Goal: Task Accomplishment & Management: Manage account settings

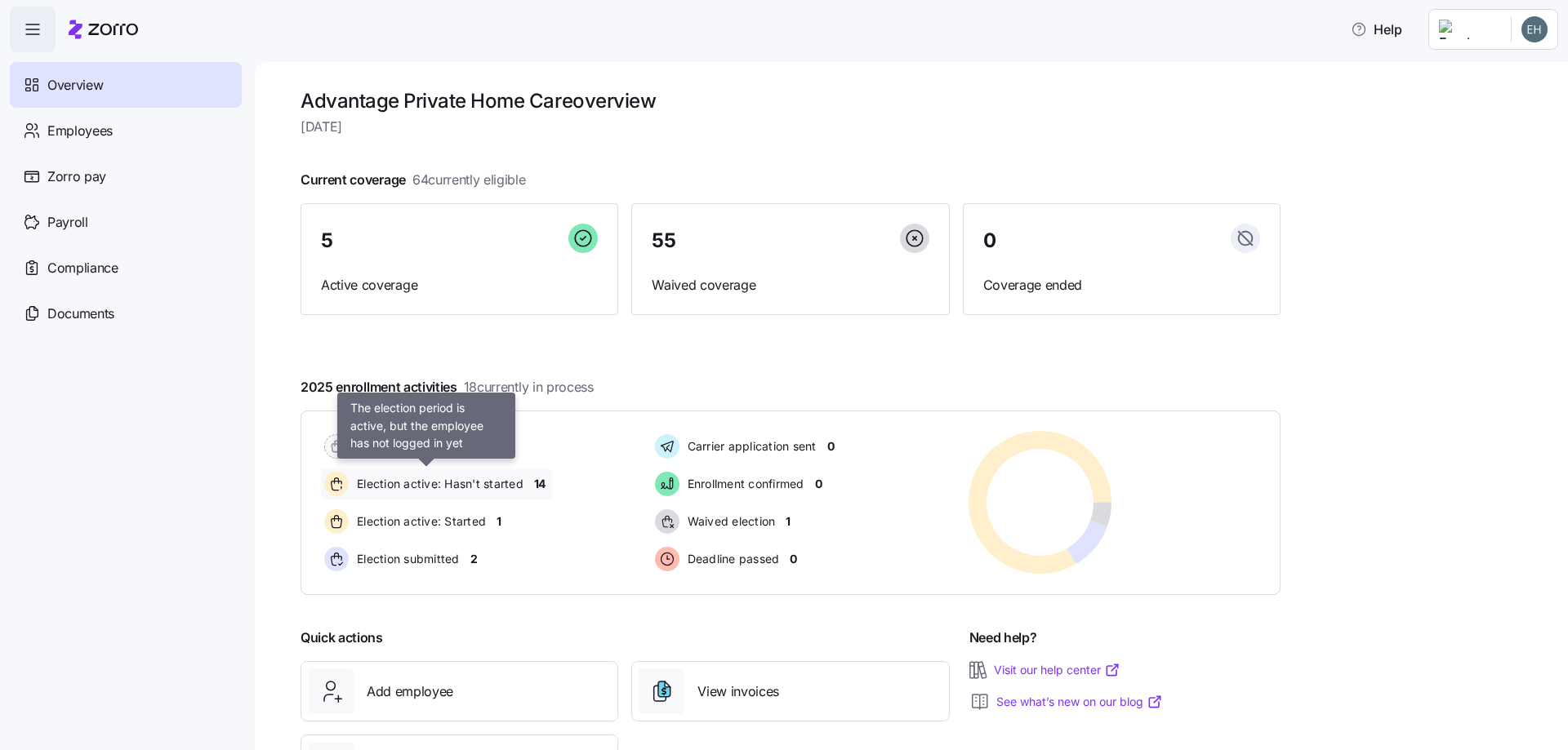
click at [471, 485] on span "Election active: Hasn't started" at bounding box center [438, 484] width 172 height 17
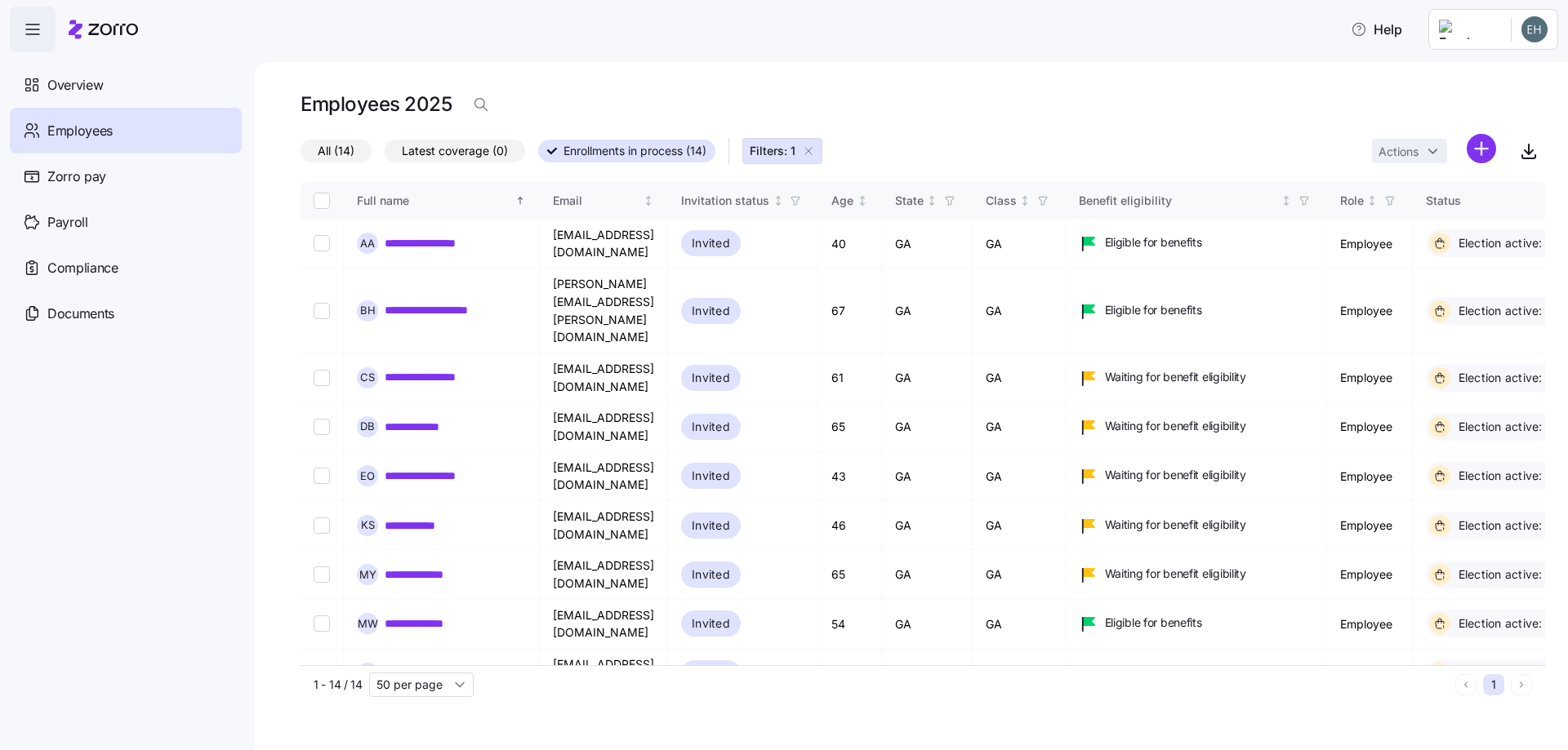
click at [95, 131] on span "Employees" at bounding box center [80, 131] width 65 height 20
click at [437, 240] on link "**********" at bounding box center [438, 243] width 106 height 17
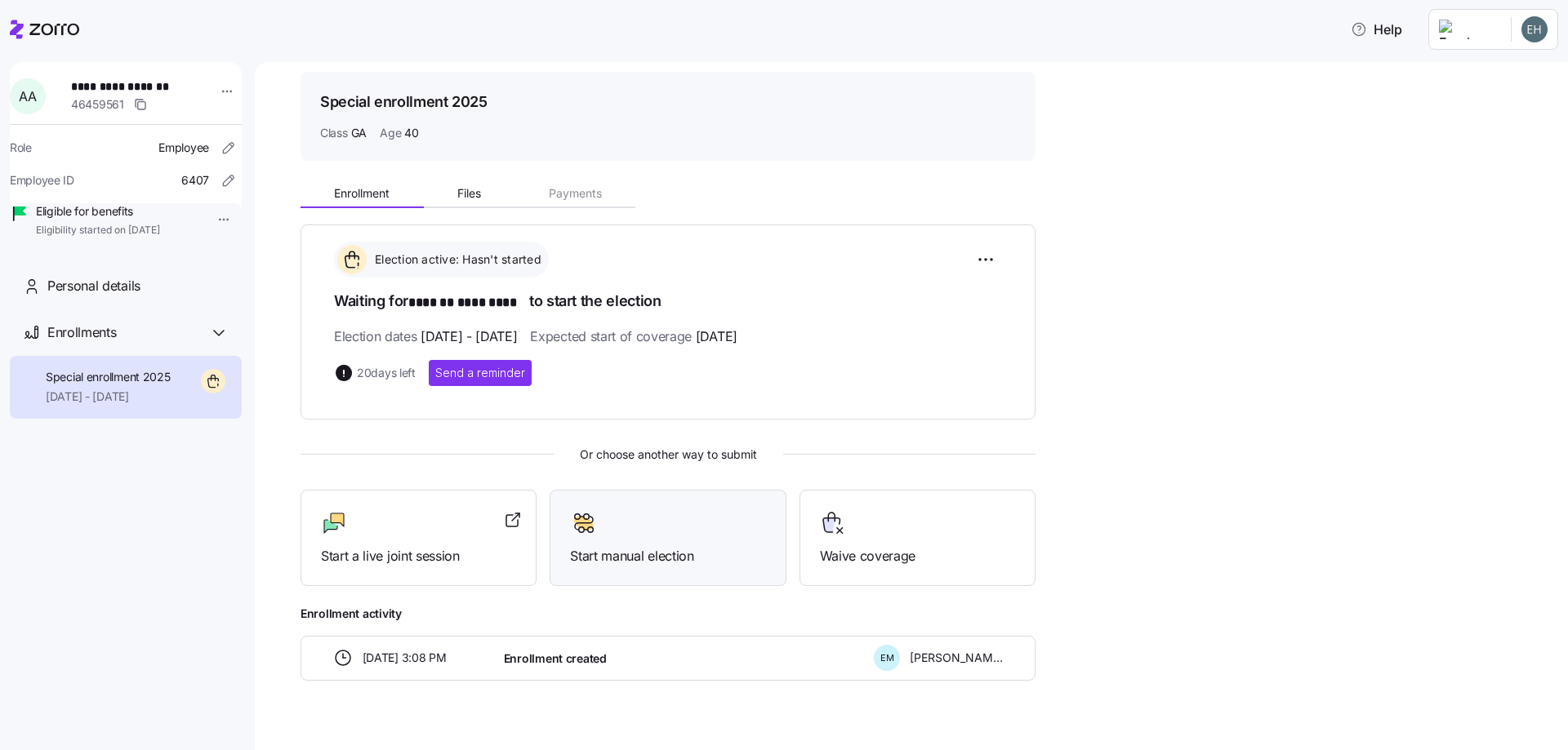
scroll to position [76, 0]
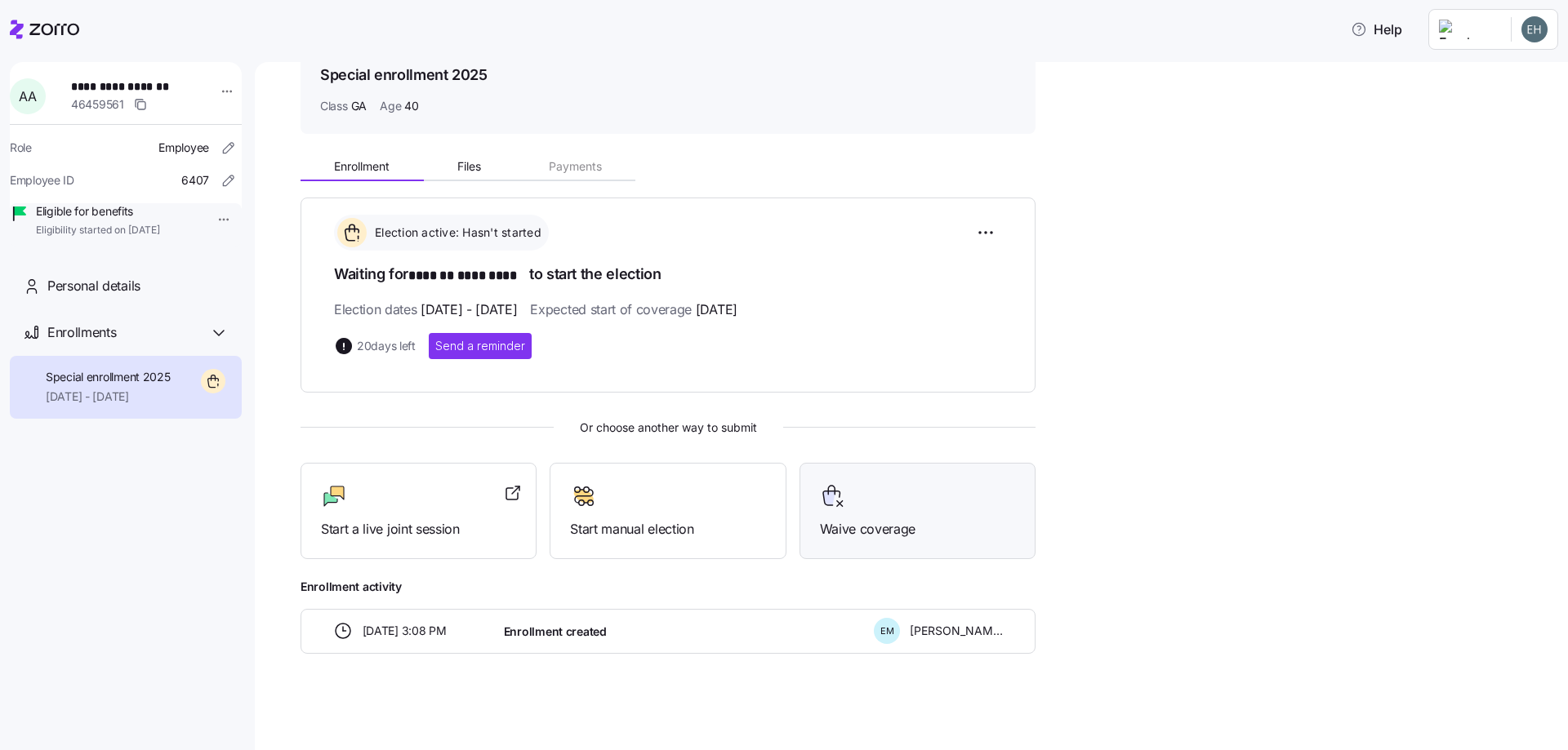
click at [864, 529] on span "Waive coverage" at bounding box center [916, 529] width 195 height 20
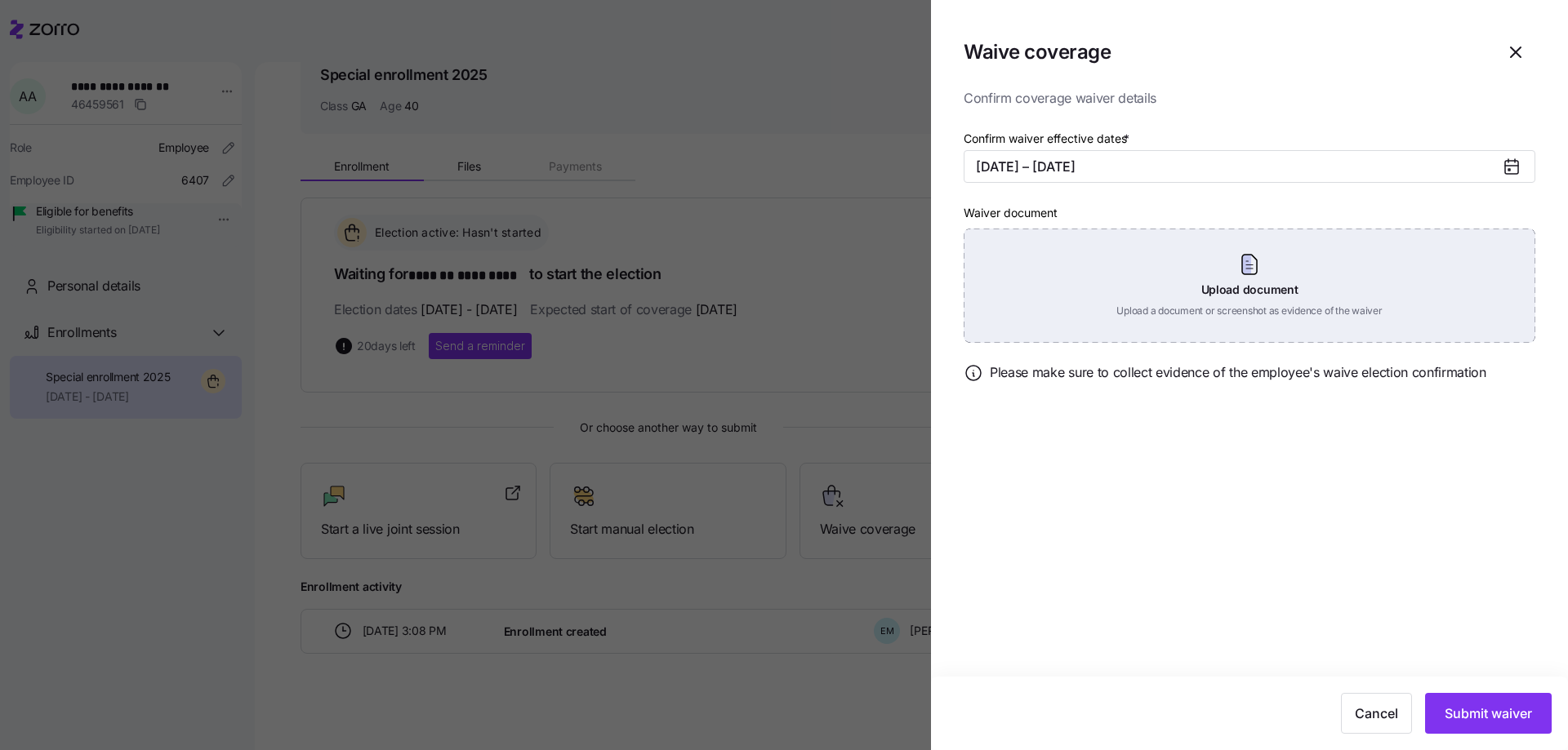
click at [1245, 254] on div "Upload document Upload a document or screenshot as evidence of the waiver" at bounding box center [1249, 285] width 571 height 115
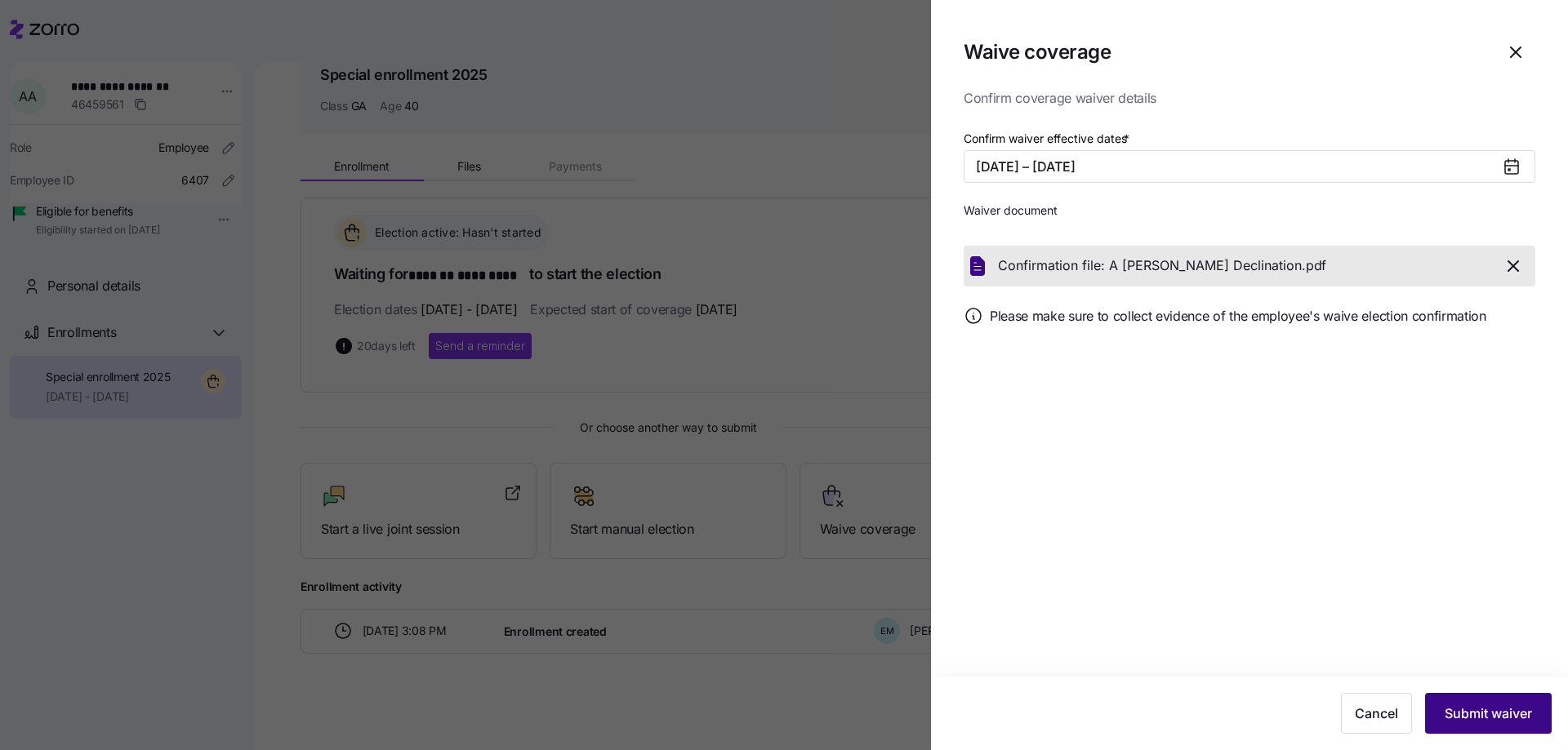
click at [1482, 714] on span "Submit waiver" at bounding box center [1489, 713] width 88 height 20
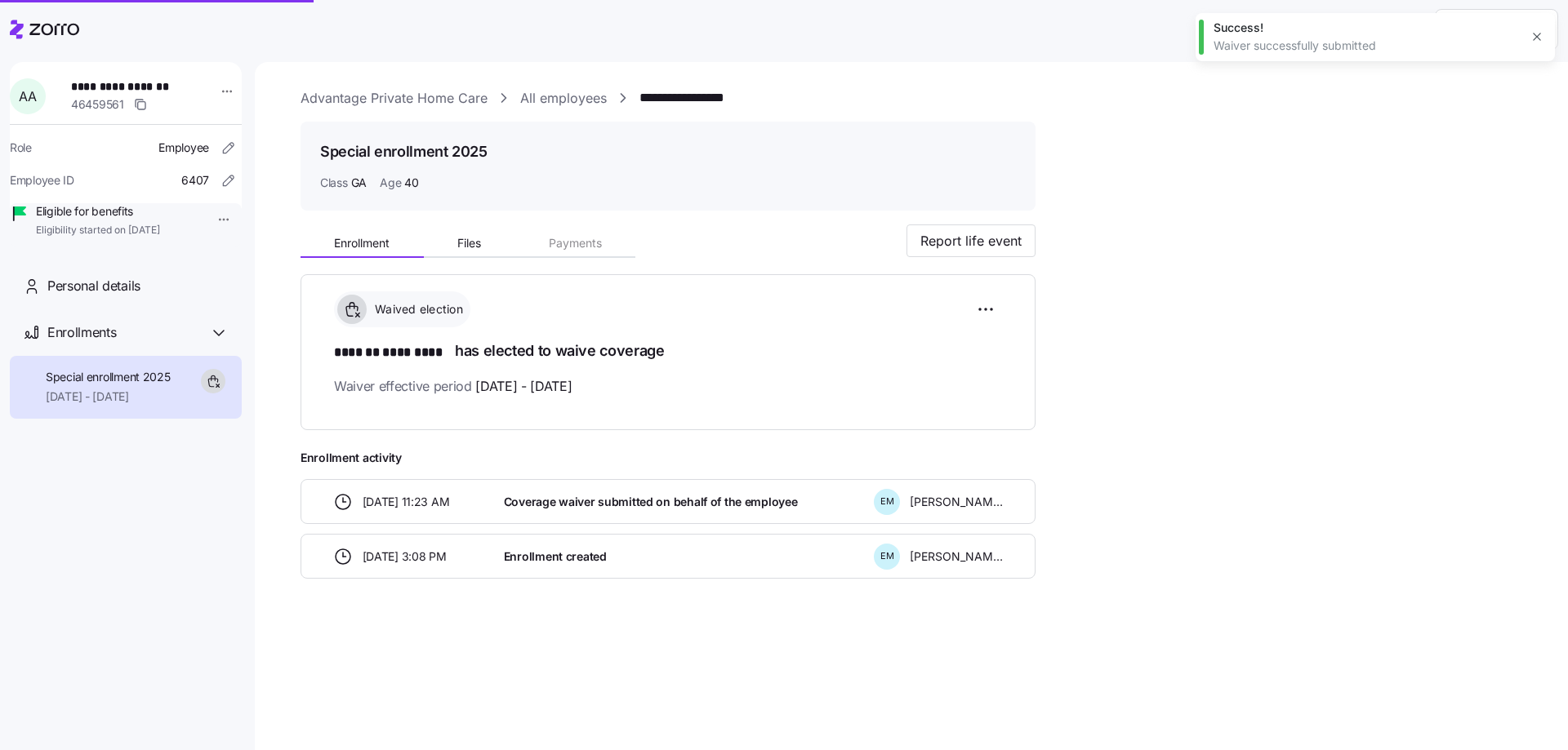
scroll to position [0, 0]
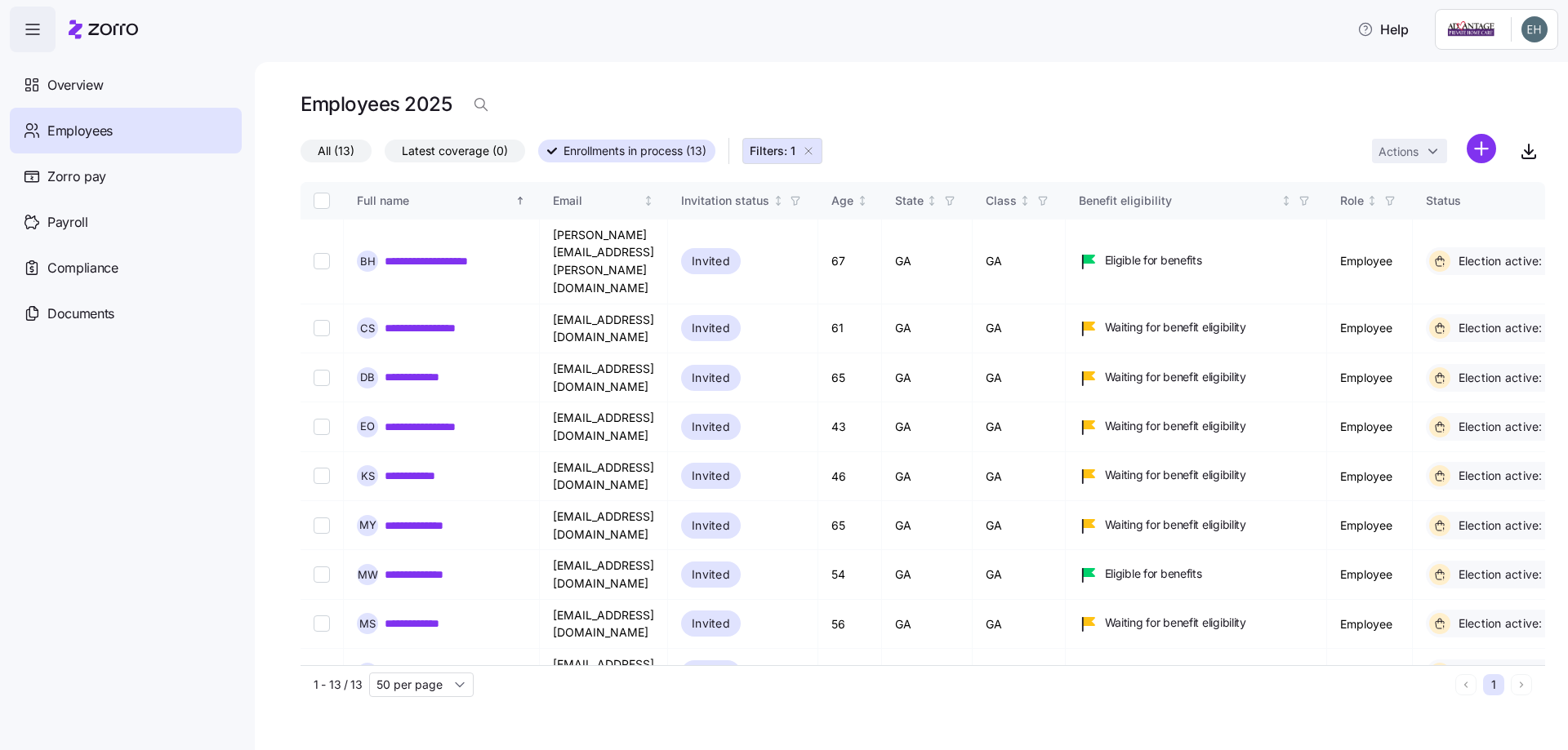
click at [64, 129] on span "Employees" at bounding box center [80, 131] width 65 height 20
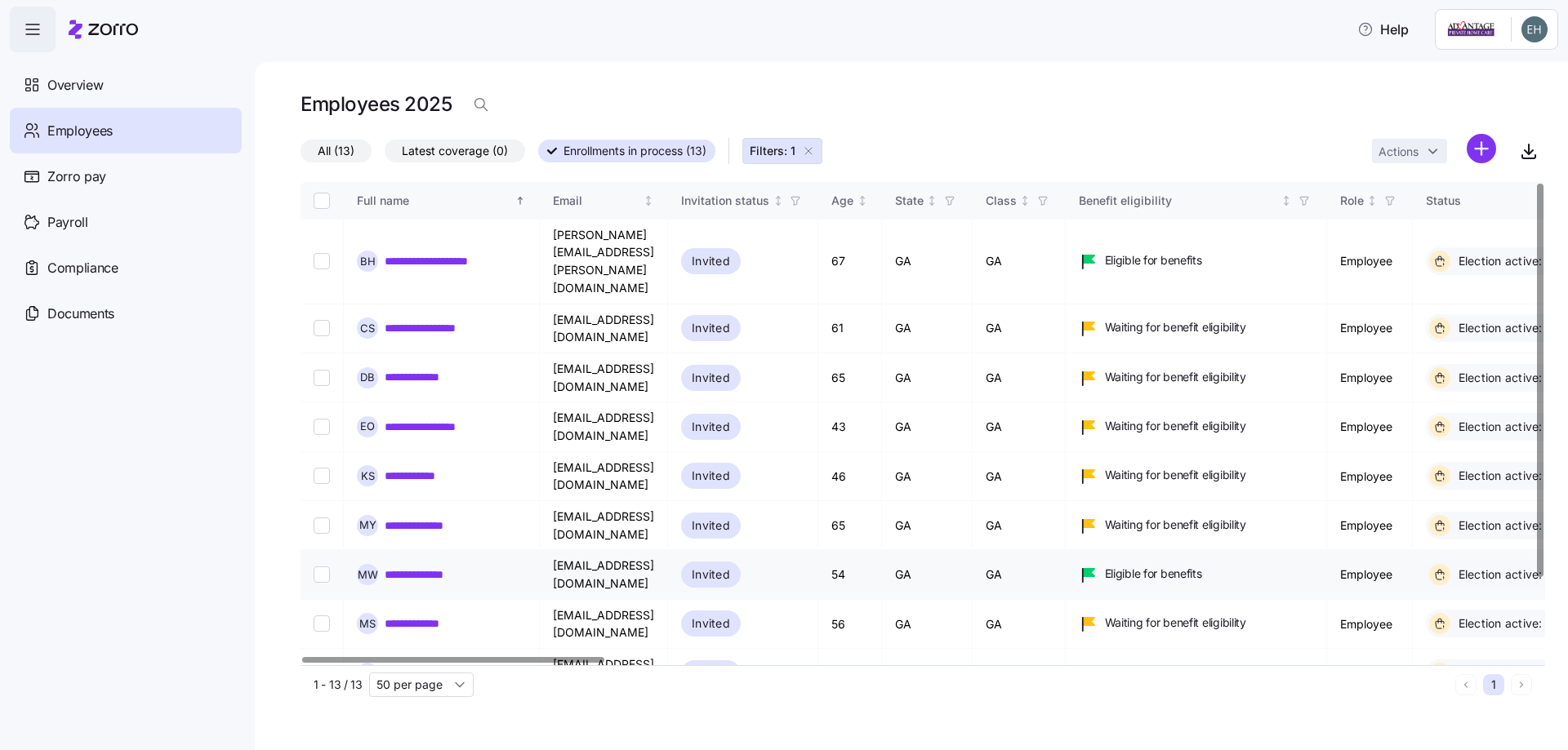
click at [433, 566] on link "**********" at bounding box center [431, 575] width 91 height 17
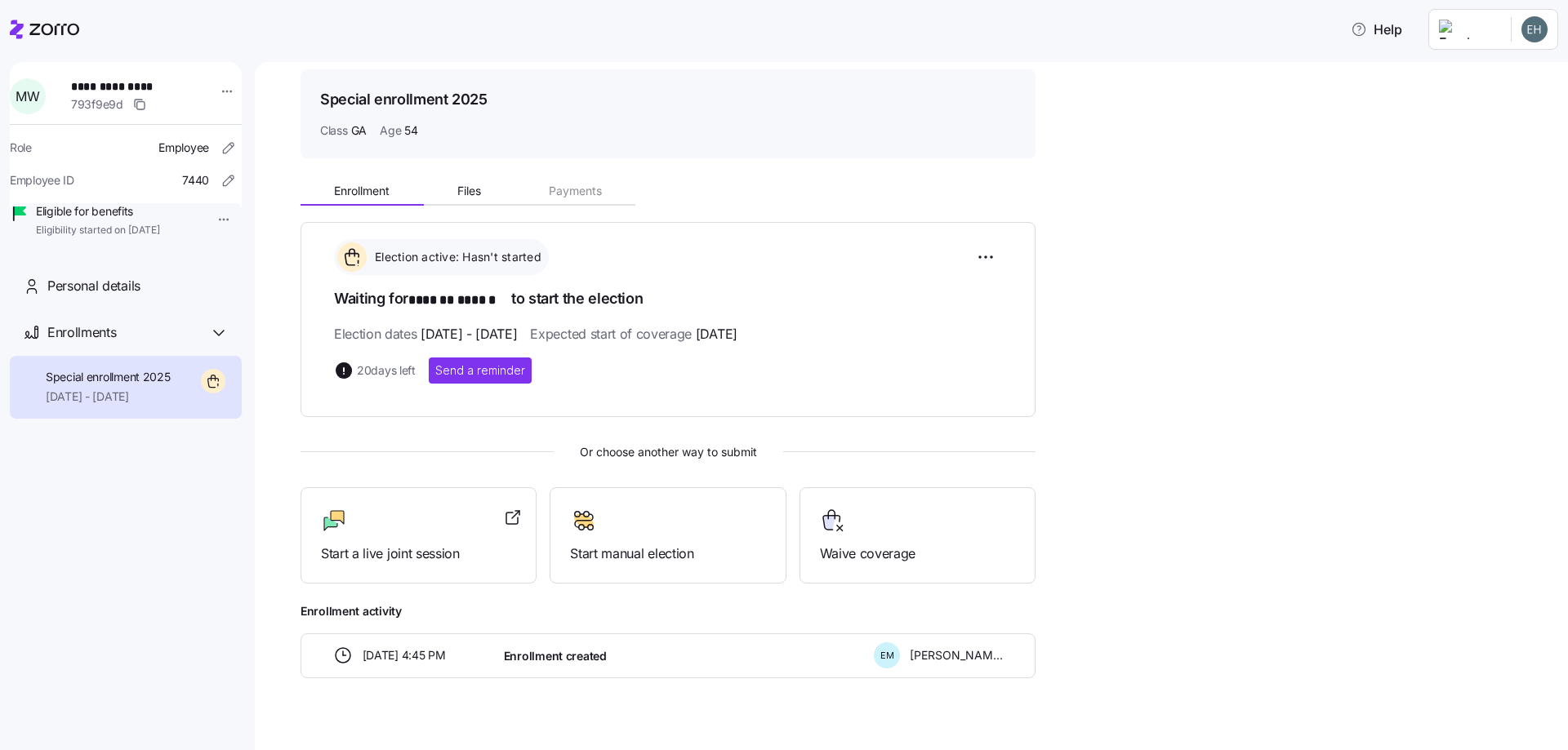
scroll to position [76, 0]
